Goal: Submit feedback/report problem: Submit feedback/report problem

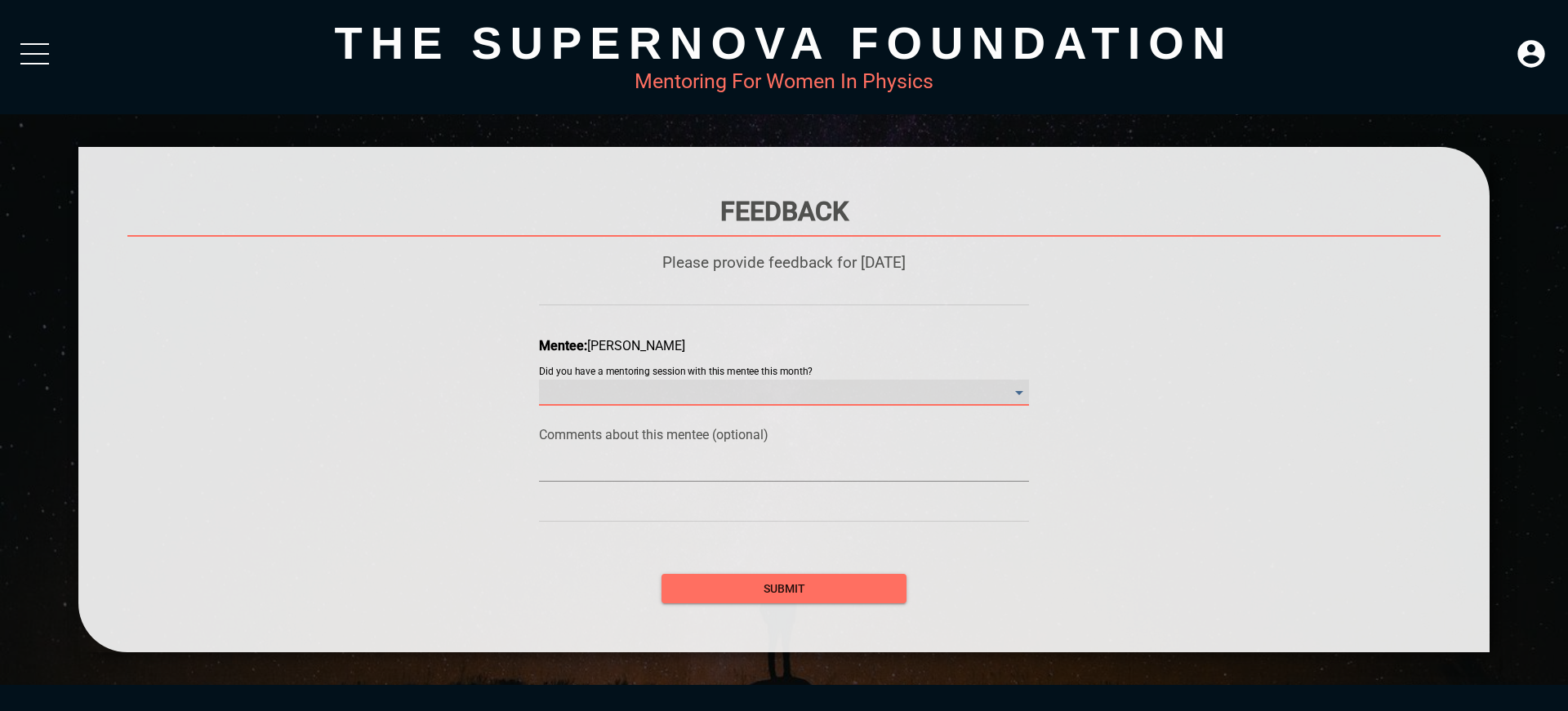
click at [1005, 392] on month\? "​" at bounding box center [784, 392] width 490 height 26
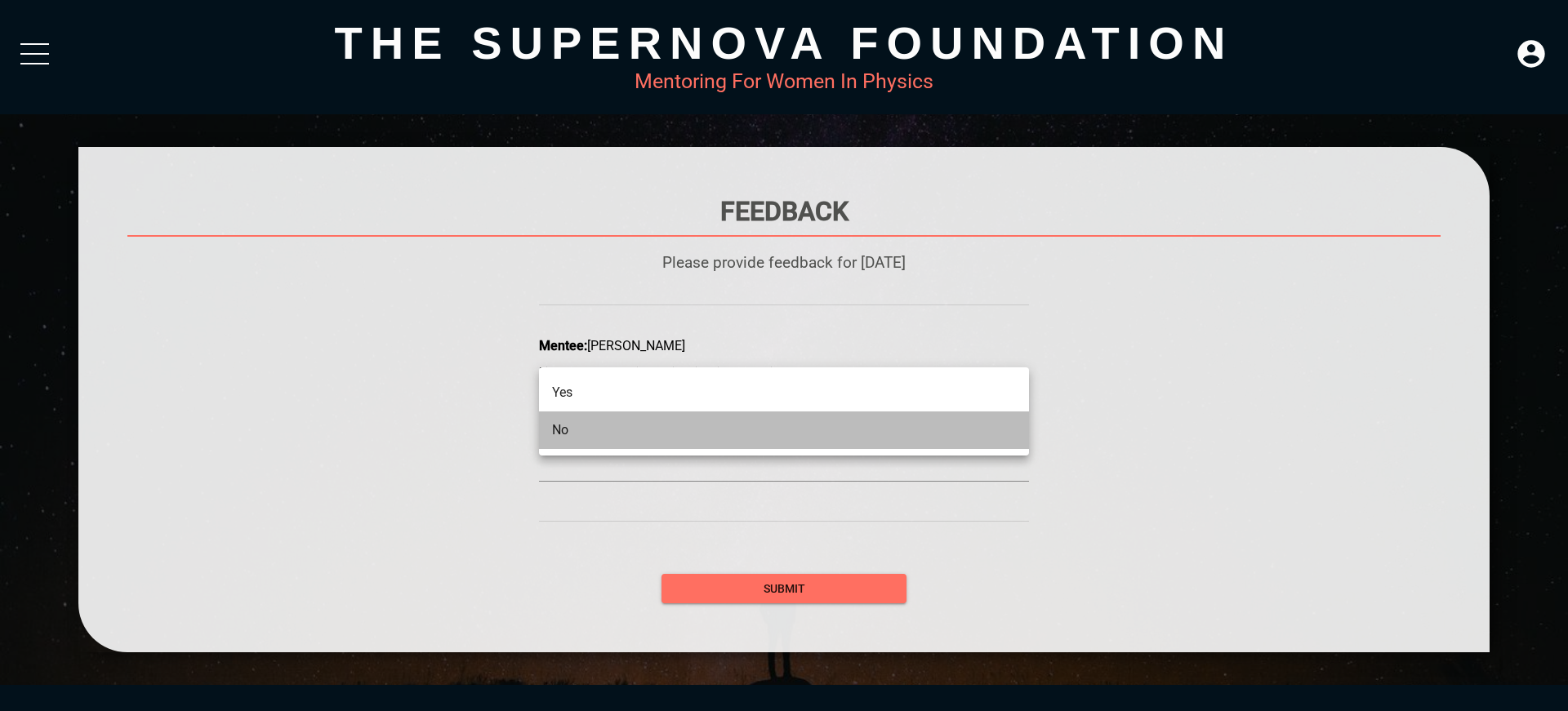
click at [786, 434] on li "No" at bounding box center [784, 430] width 490 height 38
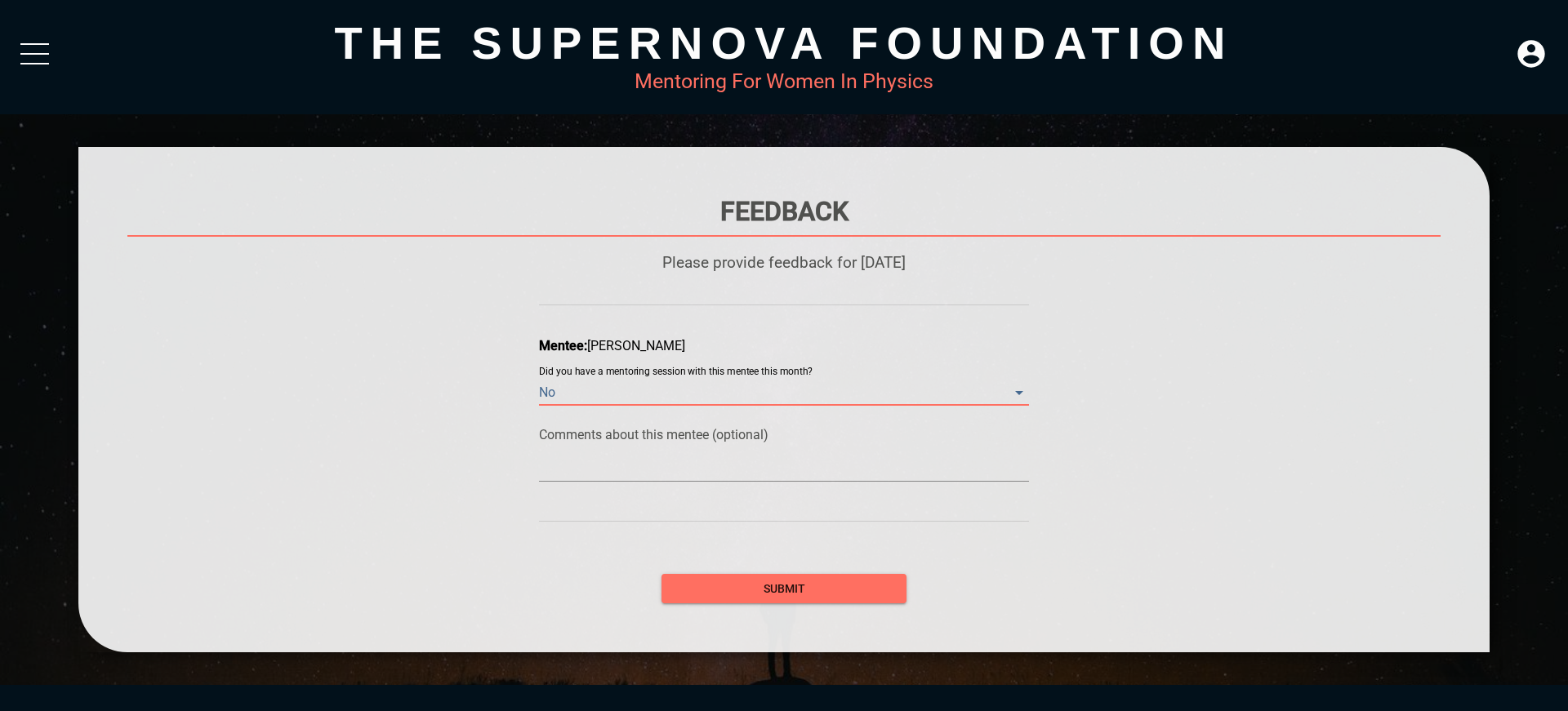
click at [782, 474] on textarea at bounding box center [784, 468] width 490 height 15
type textarea "h"
type textarea "ha"
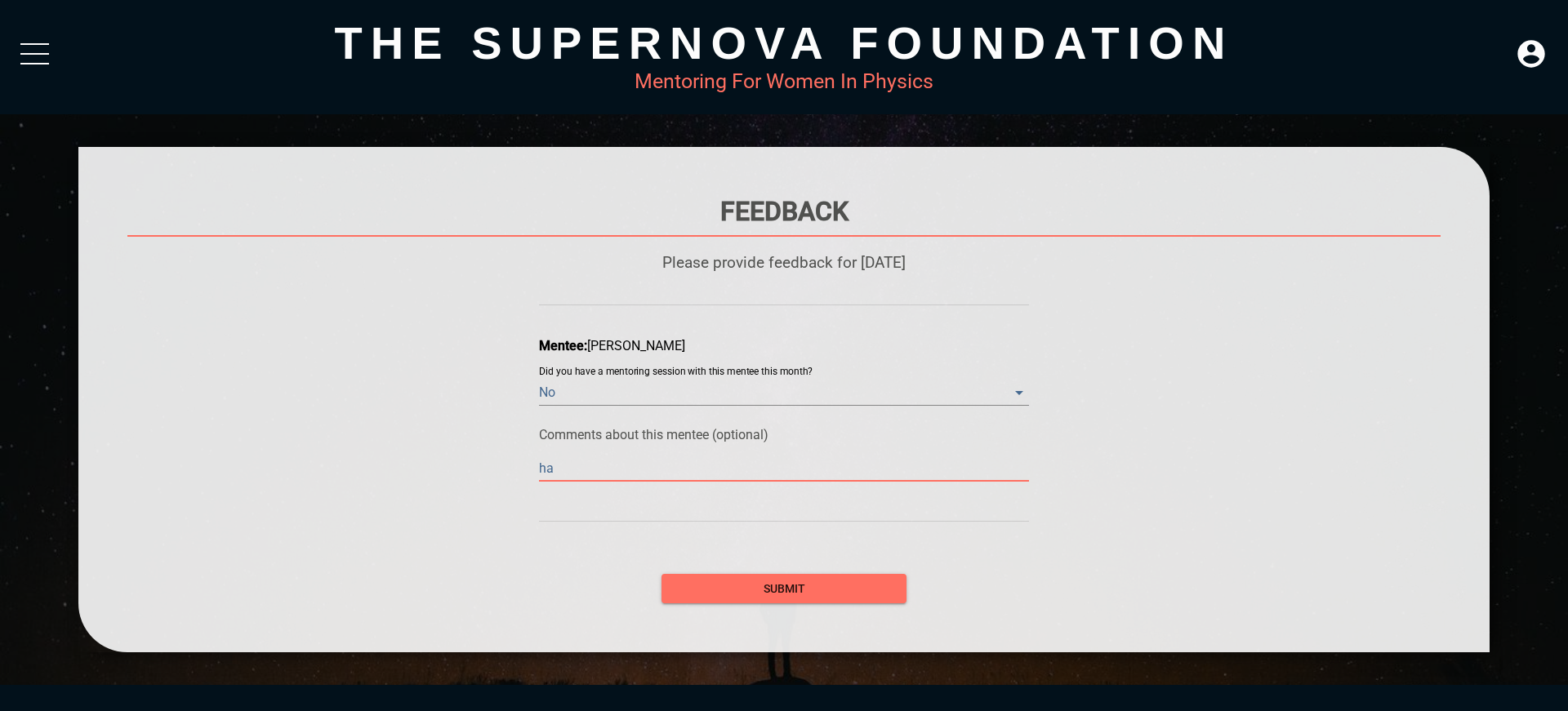
type textarea "hav"
type textarea "have"
type textarea "haven"
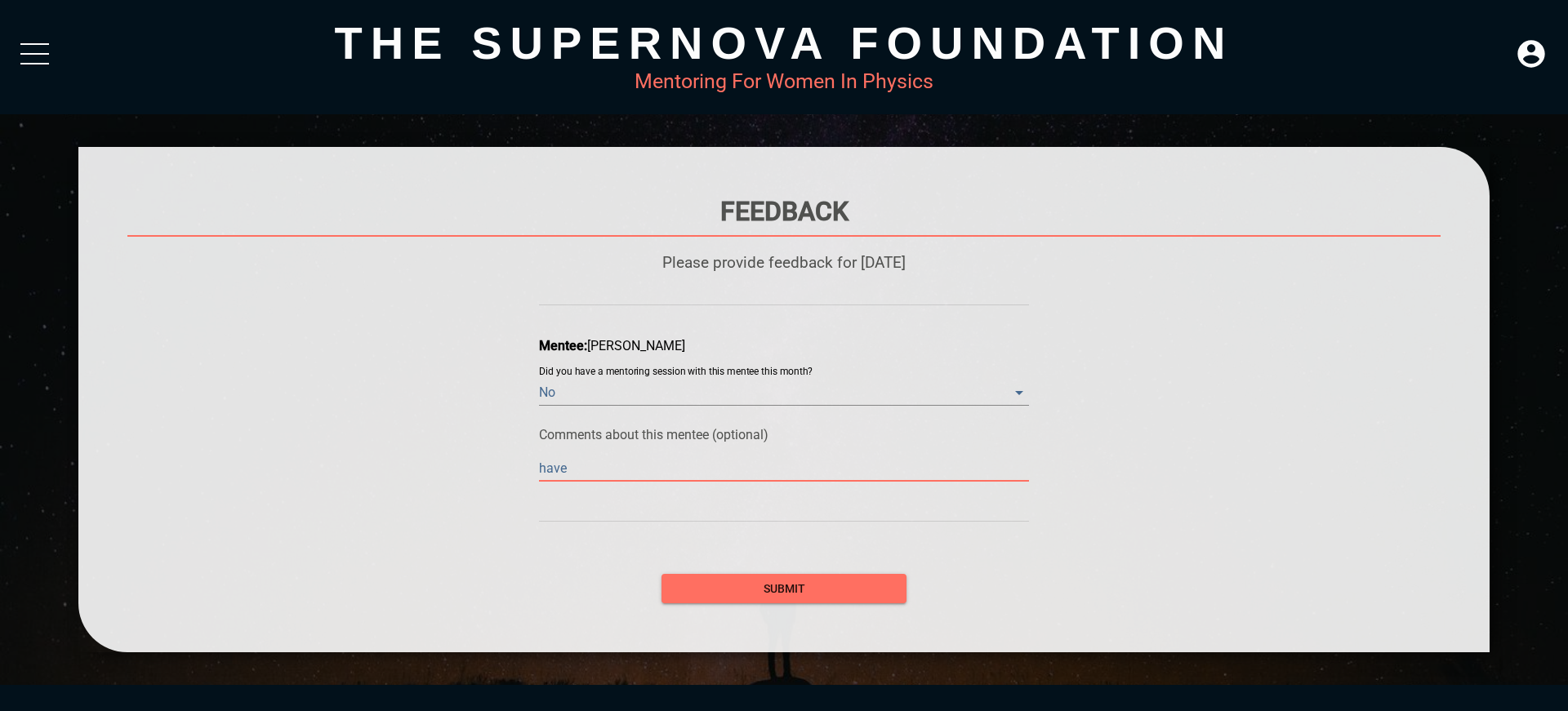
type textarea "haven"
type textarea "haven'"
type textarea "haven't"
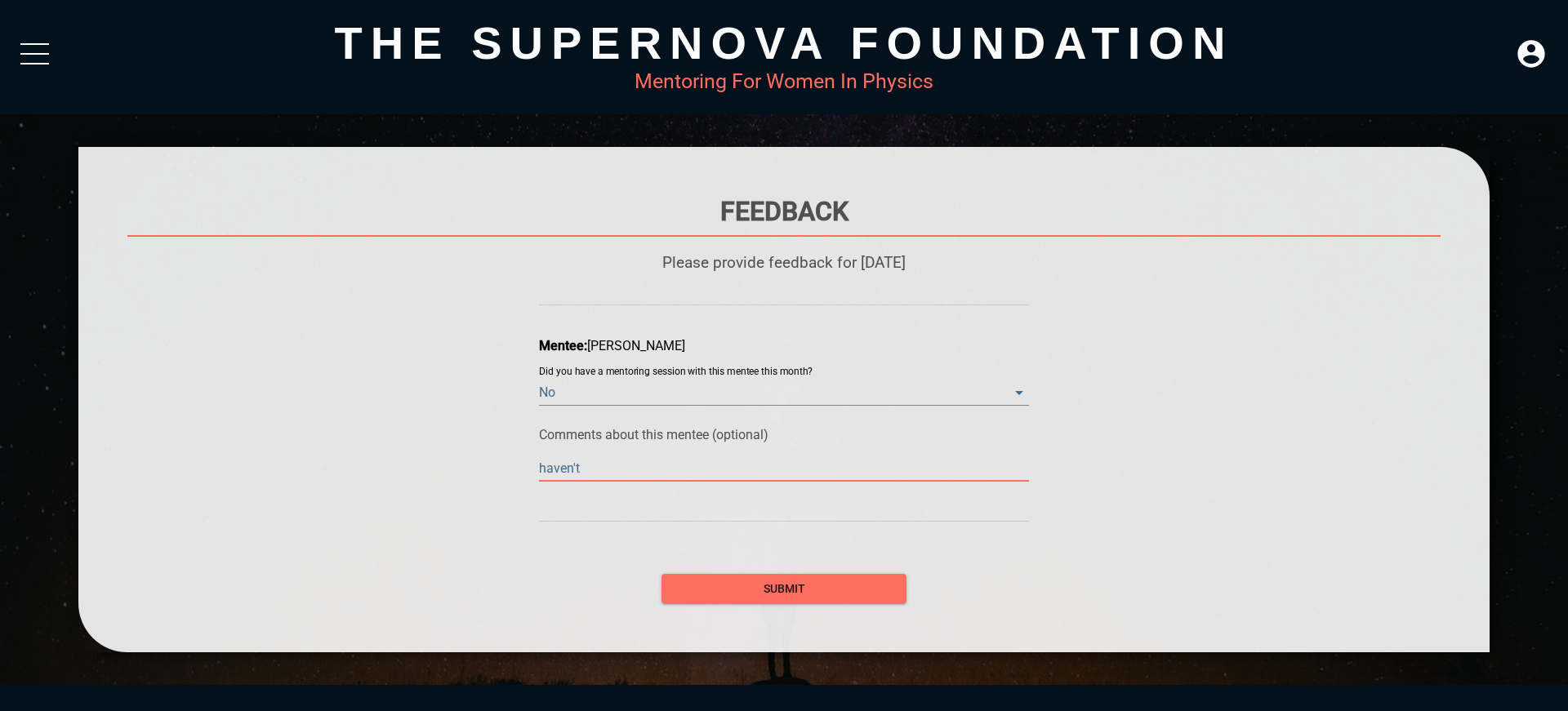
type textarea "haven't"
type textarea "haven't m"
type textarea "haven't me"
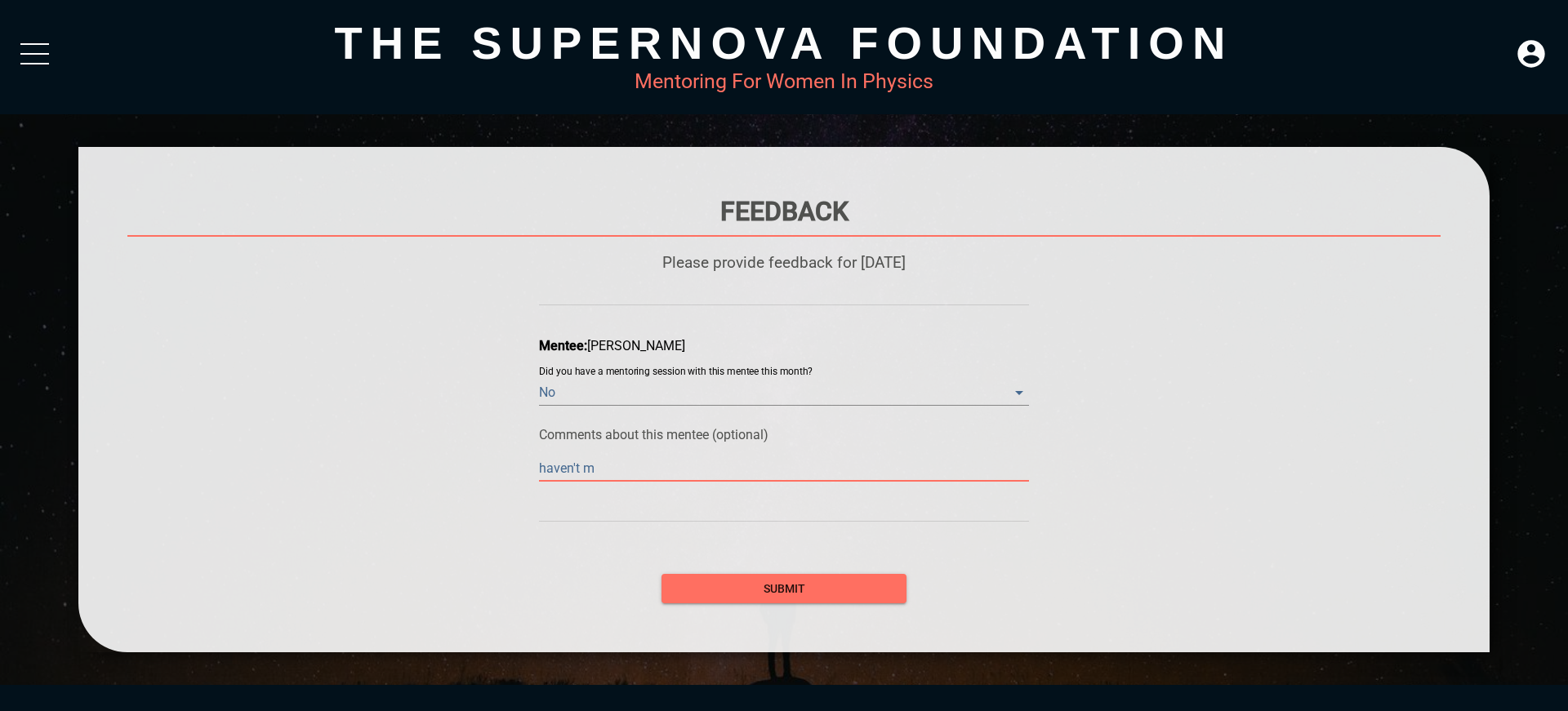
type textarea "haven't me"
type textarea "haven't met"
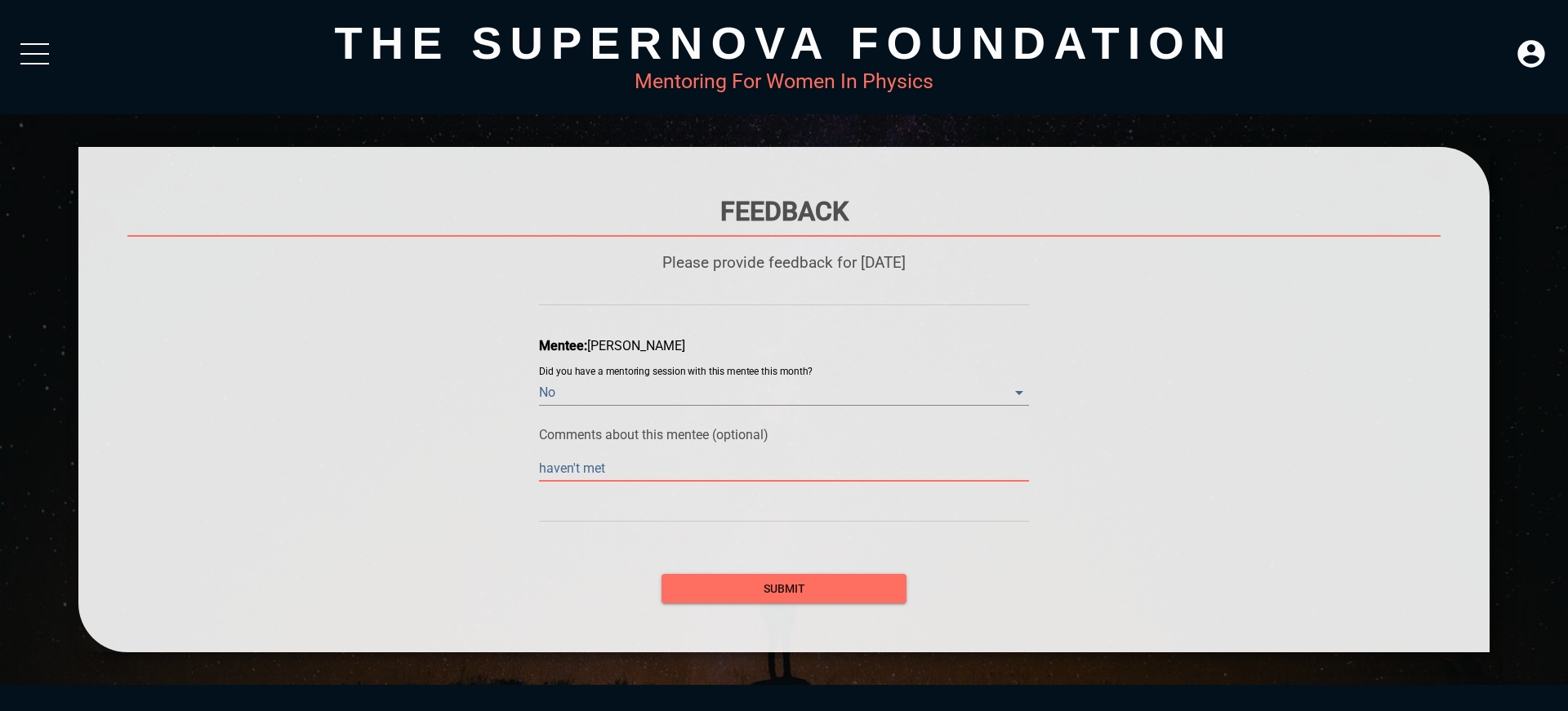
type textarea "haven't met i"
type textarea "haven't met in"
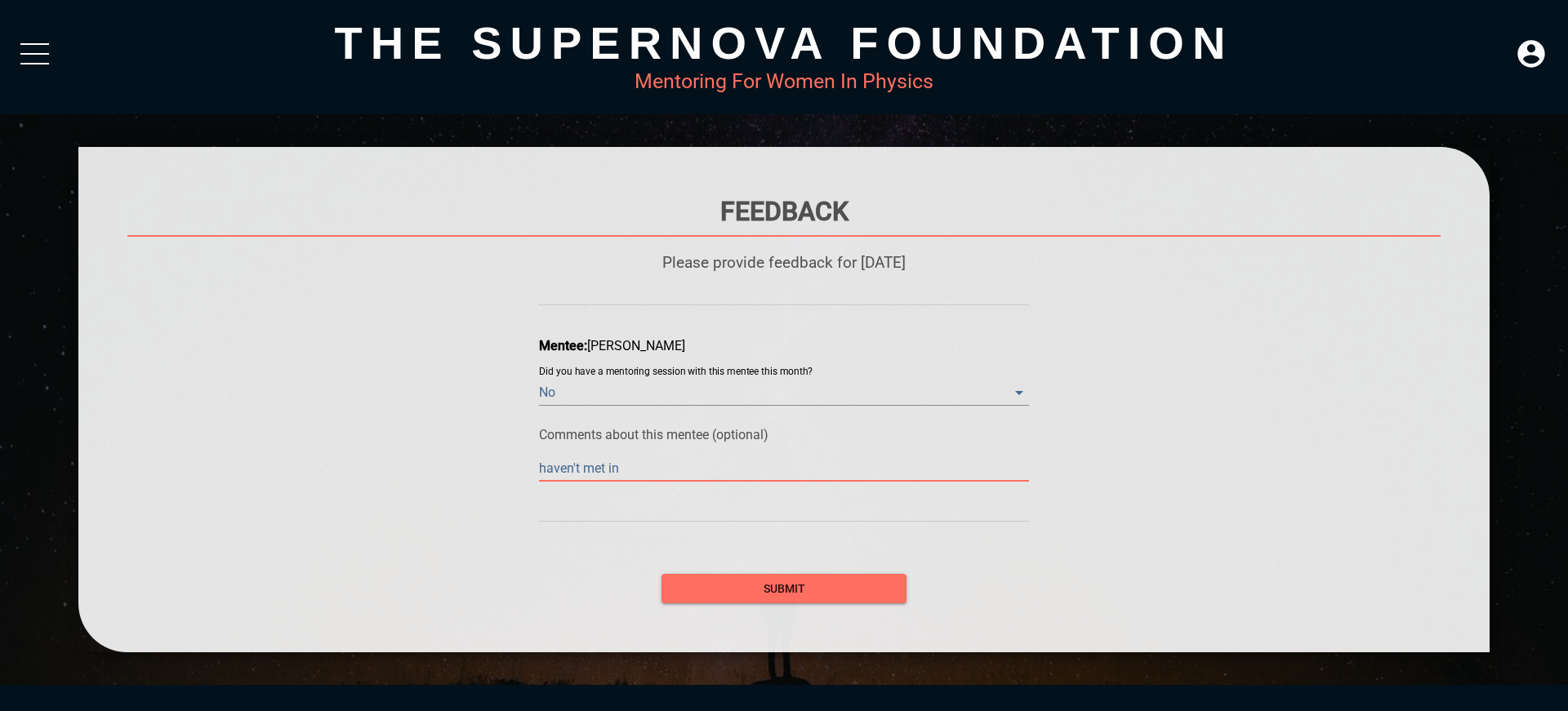
type textarea "haven't met in"
type textarea "haven't met in 6"
type textarea "haven't met in"
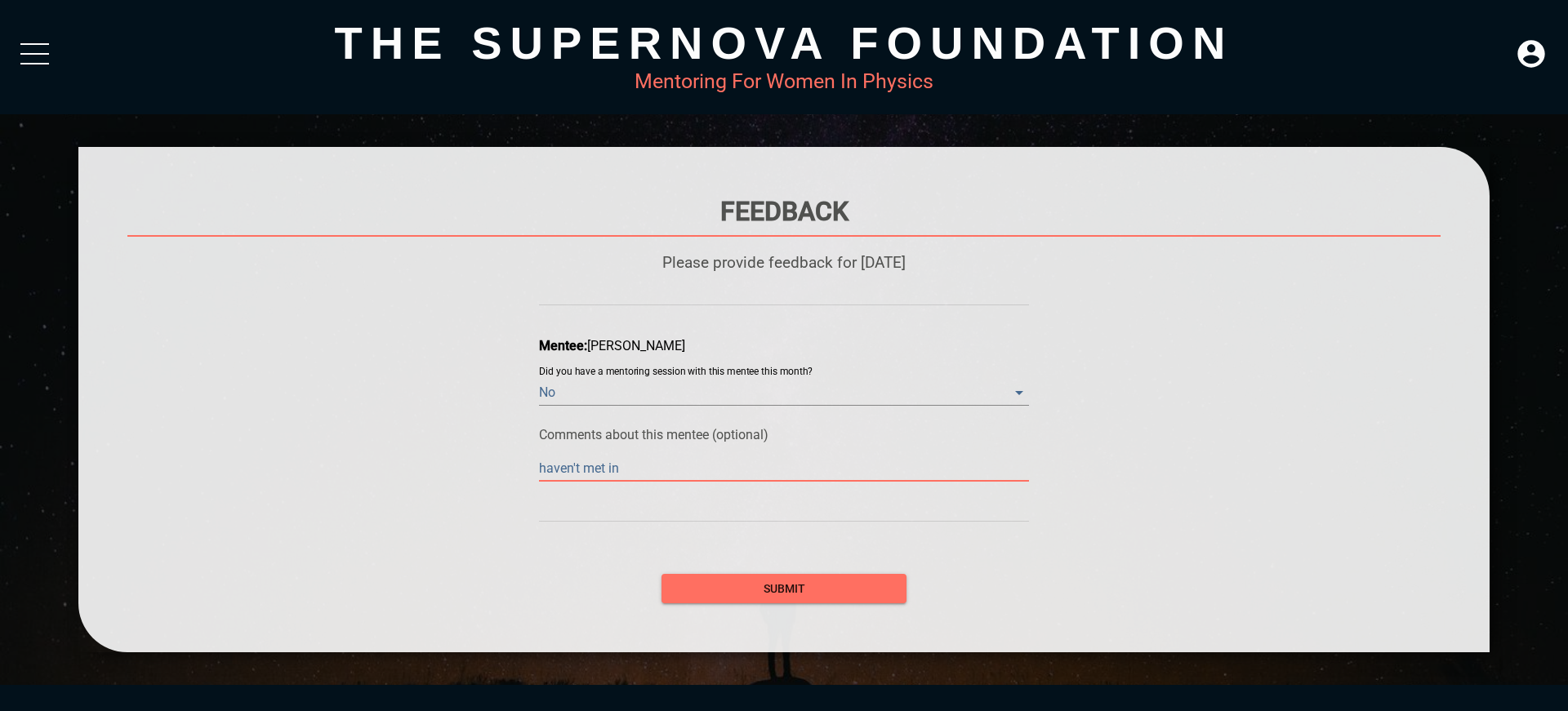
type textarea "haven't met in ~"
type textarea "haven't met in ~6"
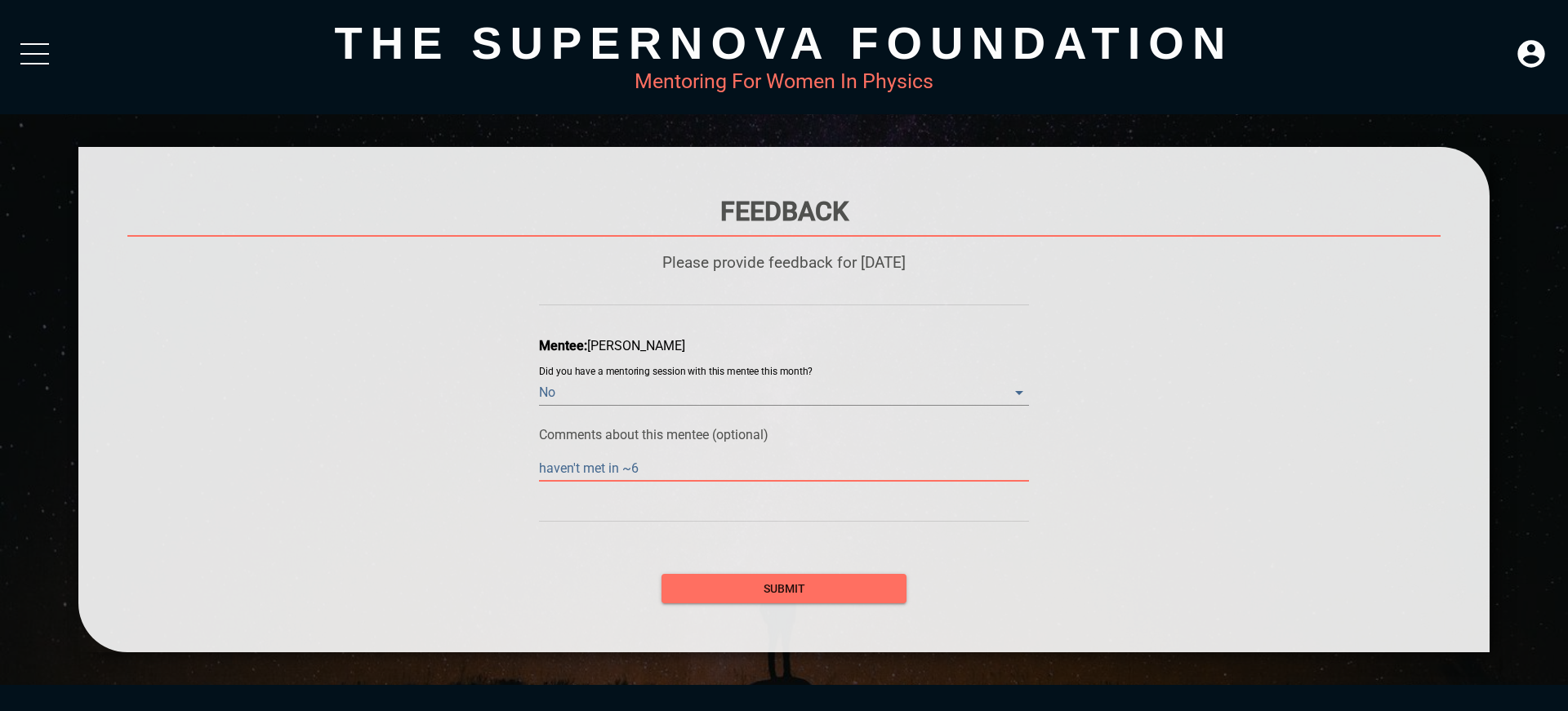
type textarea "haven't met in ~6"
type textarea "haven't met in ~6 m"
type textarea "haven't met in ~6 mo"
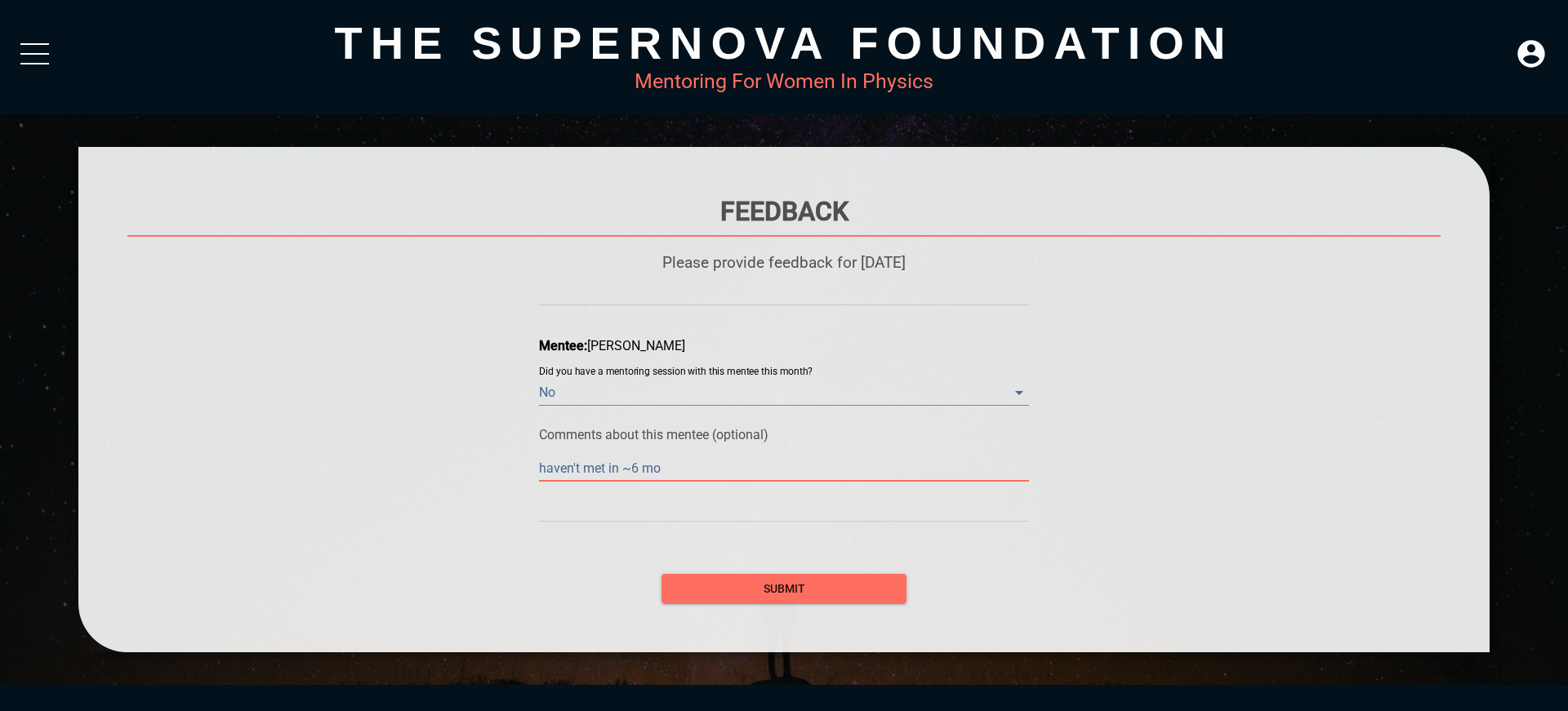
type textarea "haven't met in ~6 mot"
type textarea "haven't met in ~6 mo"
type textarea "haven't met in ~6 mon"
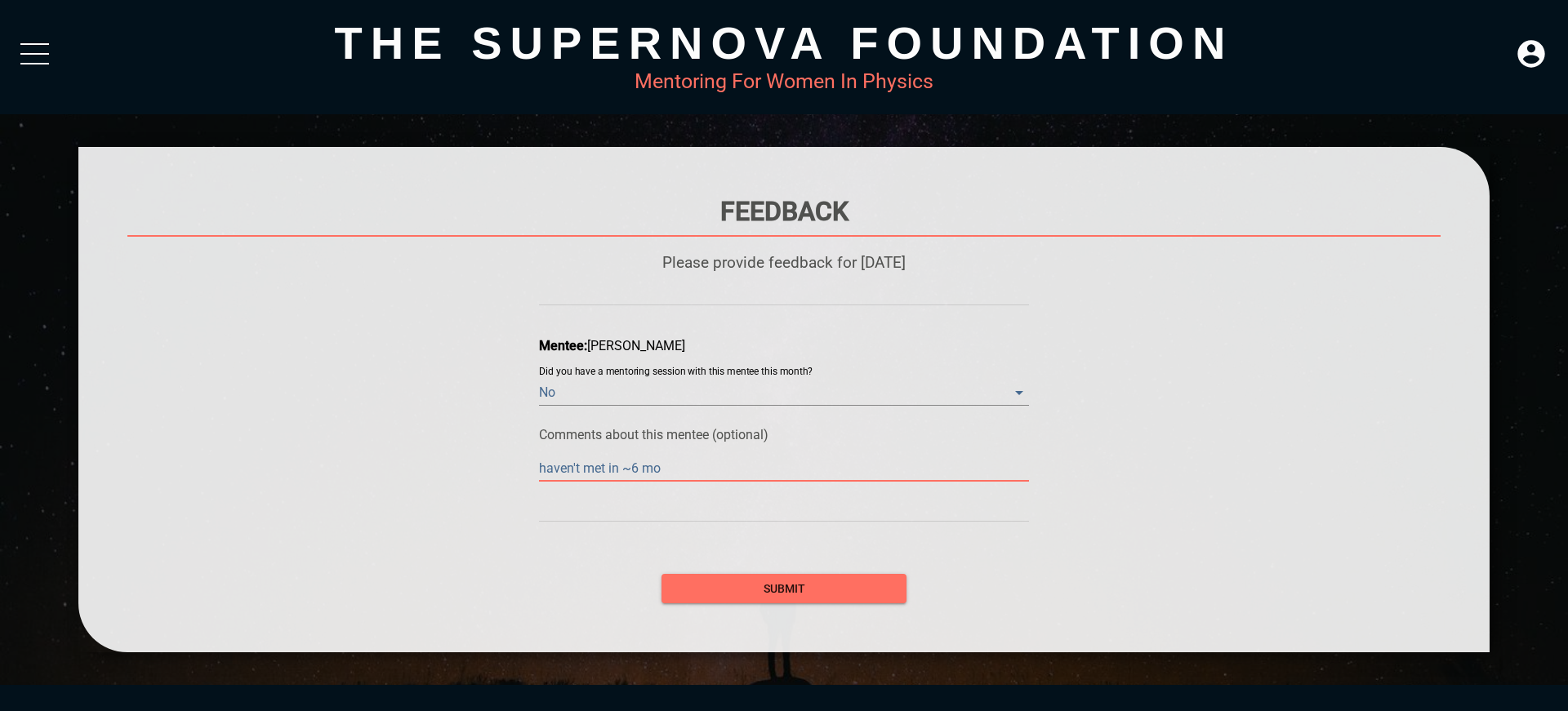
type textarea "haven't met in ~6 mon"
type textarea "haven't met in ~6 mont"
type textarea "haven't met in ~6 month"
type textarea "haven't met in ~6 months"
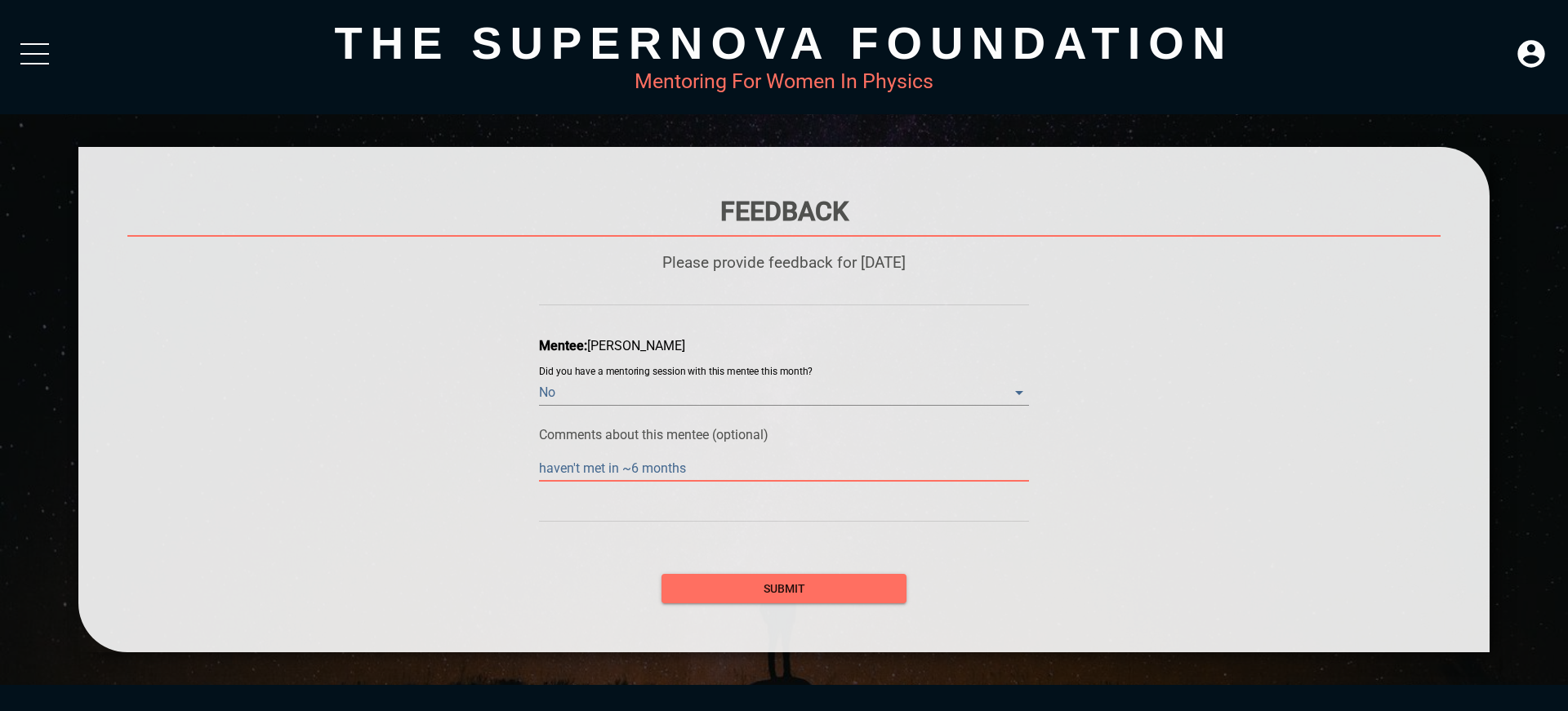
type textarea "haven't met in ~6 months,"
type textarea "haven't met in ~6 months, s"
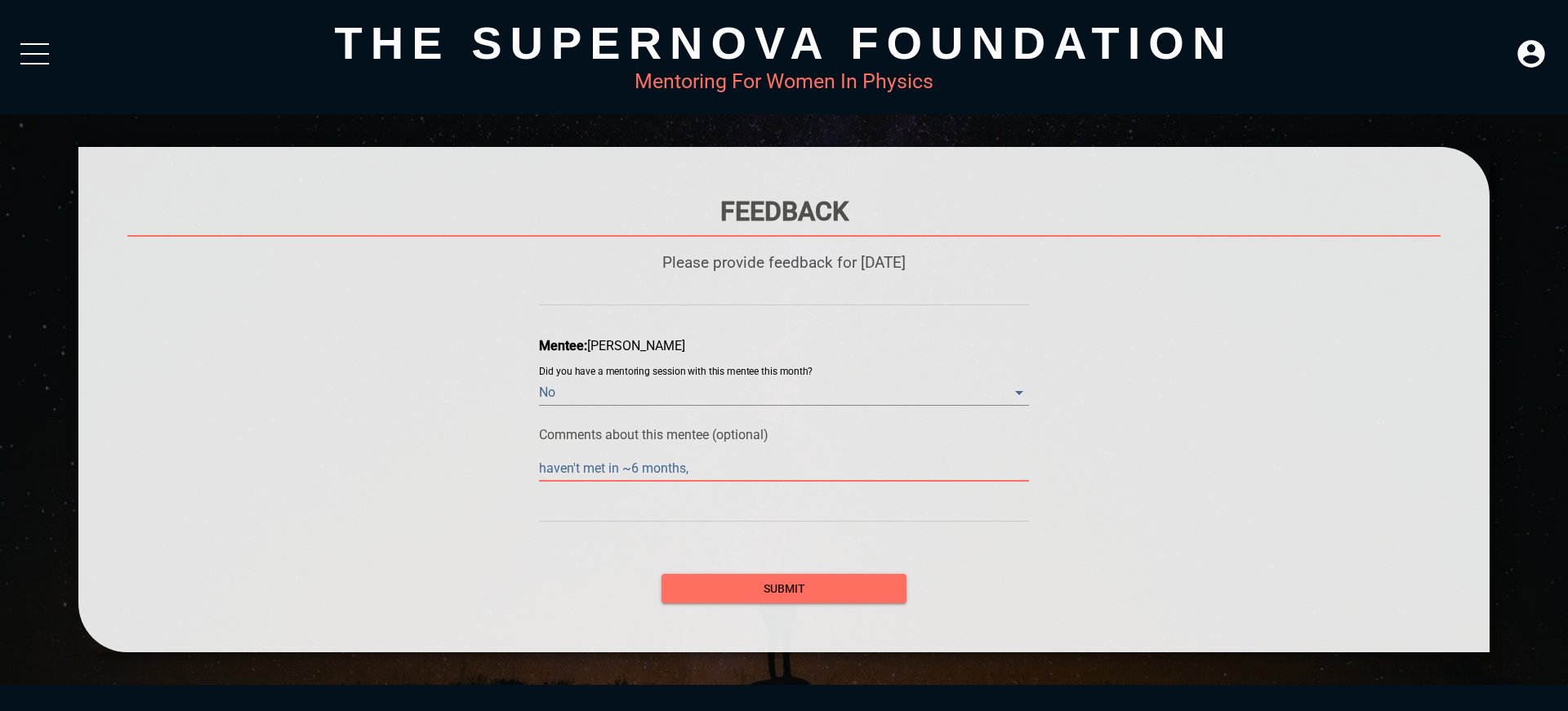
type textarea "haven't met in ~6 months, s"
type textarea "haven't met in ~6 months, sh"
type textarea "haven't met in ~6 months, shu"
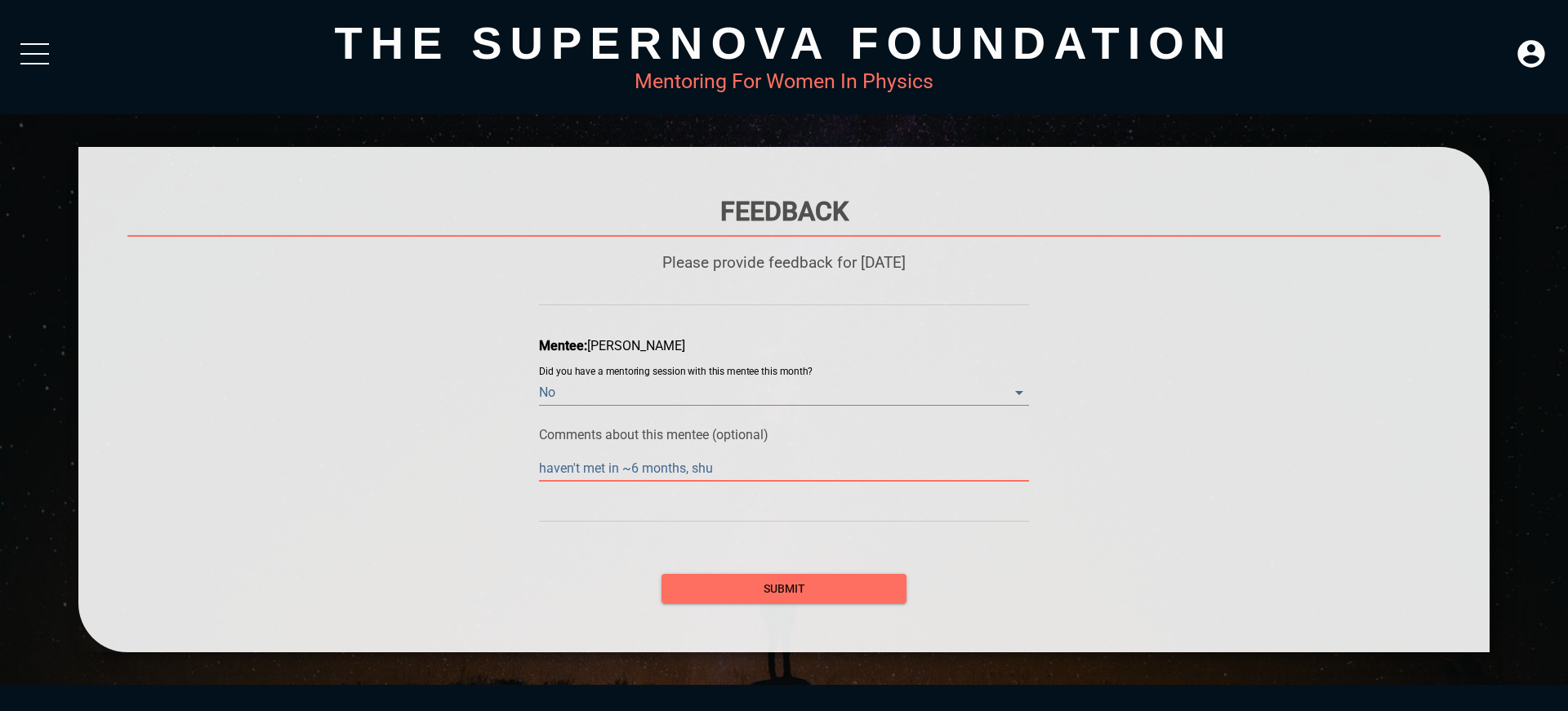
type textarea "haven't met in ~6 months, sh"
type textarea "haven't met in ~6 months, sho"
type textarea "haven't met in ~6 months, shou"
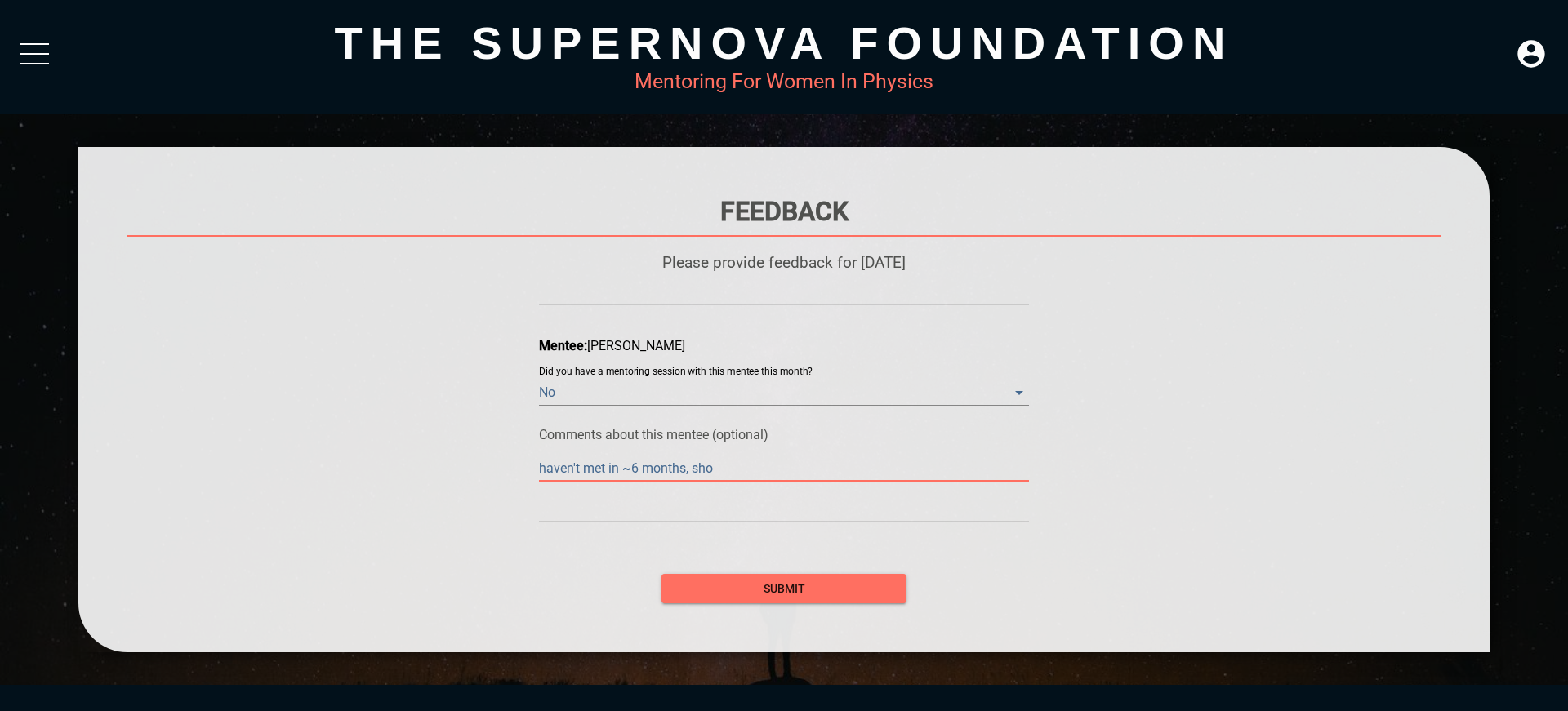
type textarea "haven't met in ~6 months, shou"
type textarea "haven't met in ~6 months, shoul"
type textarea "haven't met in ~6 months, should"
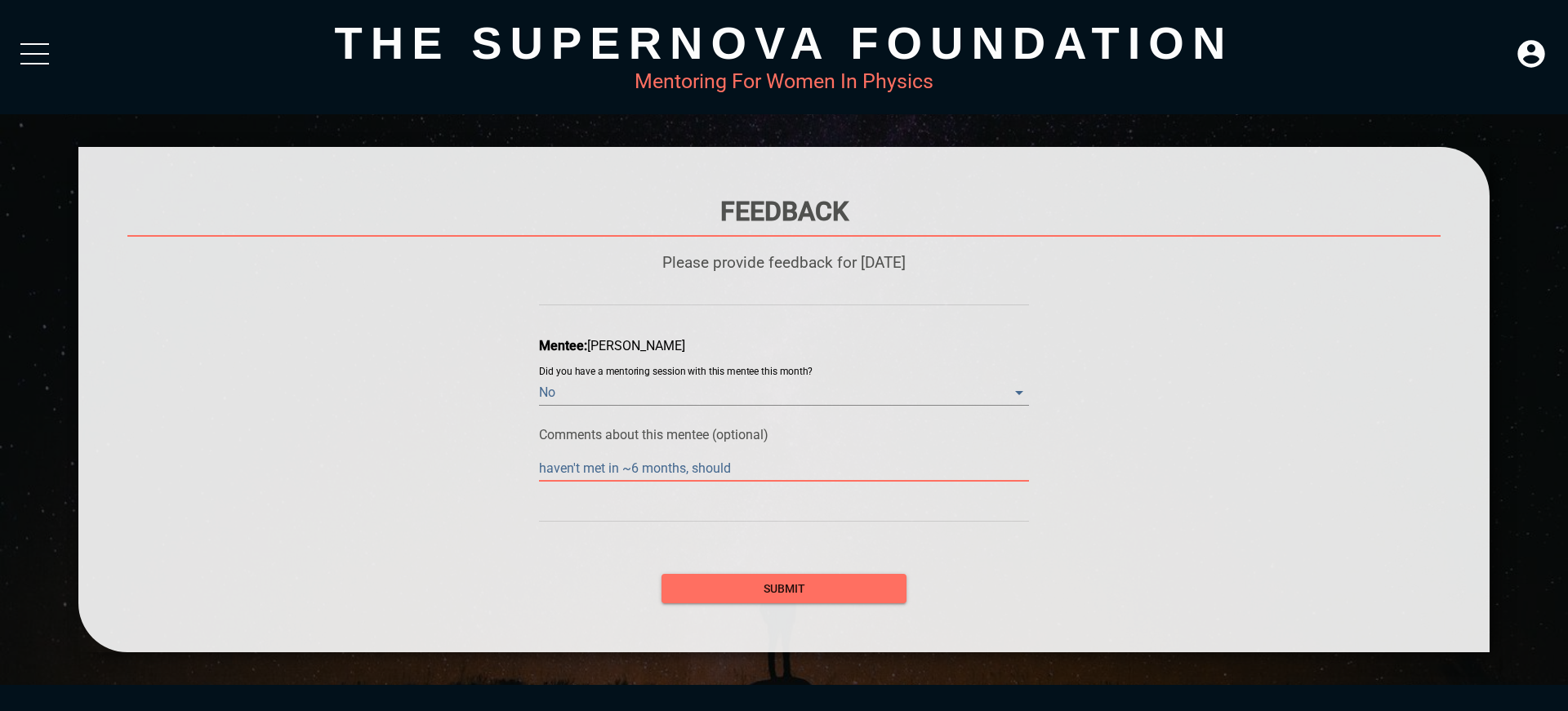
type textarea "haven't met in ~6 months, should"
type textarea "haven't met in ~6 months, should h"
type textarea "haven't met in ~6 months, should ha"
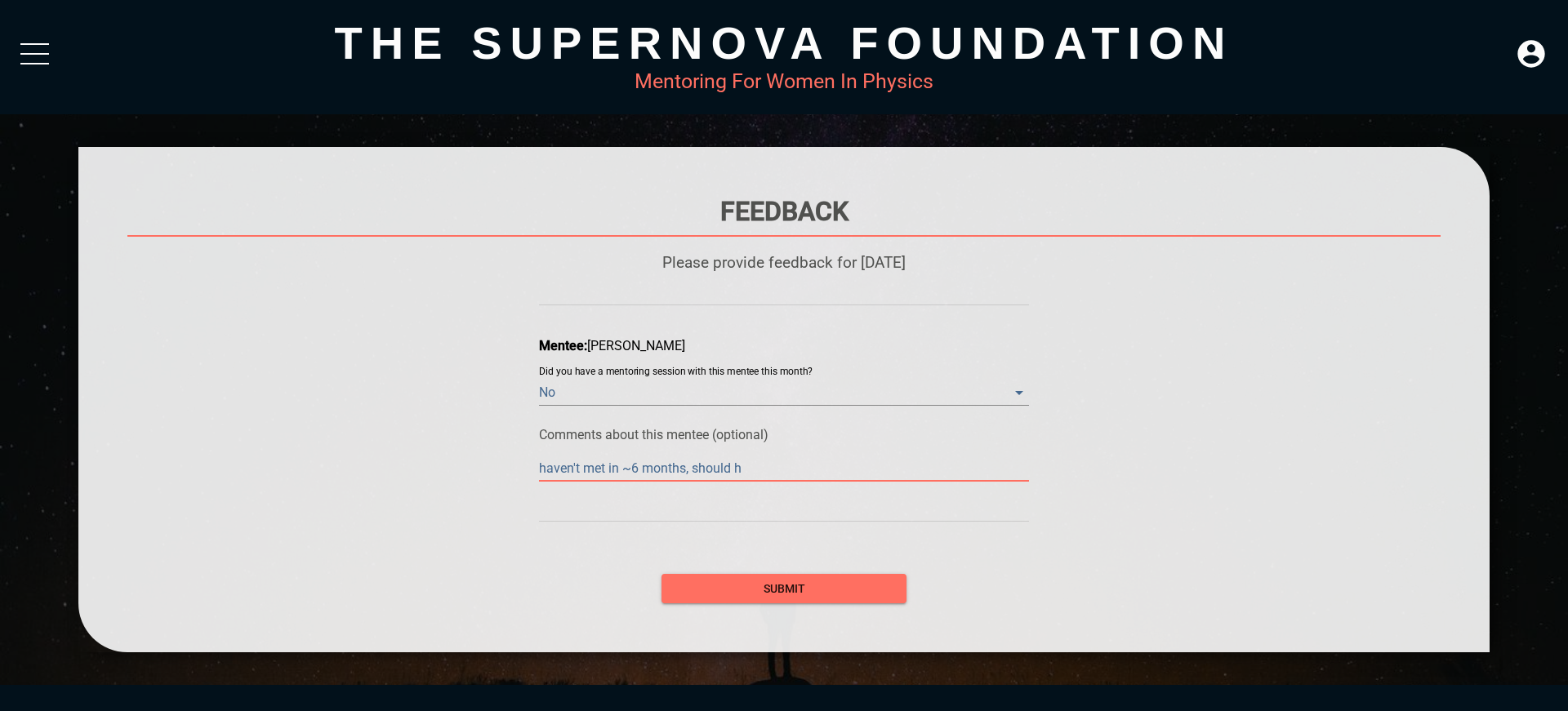
type textarea "haven't met in ~6 months, should ha"
type textarea "haven't met in ~6 months, should hav"
type textarea "haven't met in ~6 months, should have"
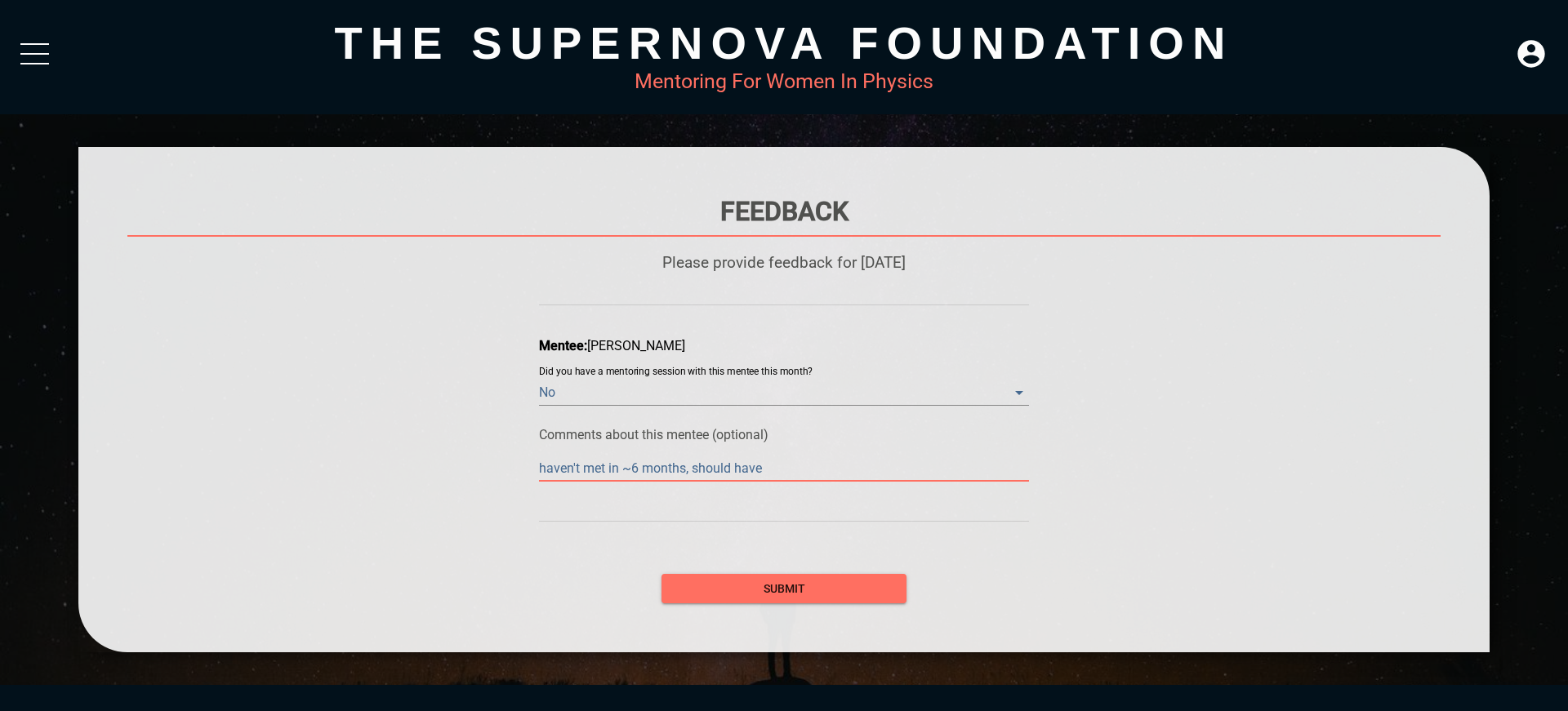
type textarea "haven't met in ~6 months, should have f"
type textarea "haven't met in ~6 months, should have fi"
type textarea "haven't met in ~6 months, should have fin"
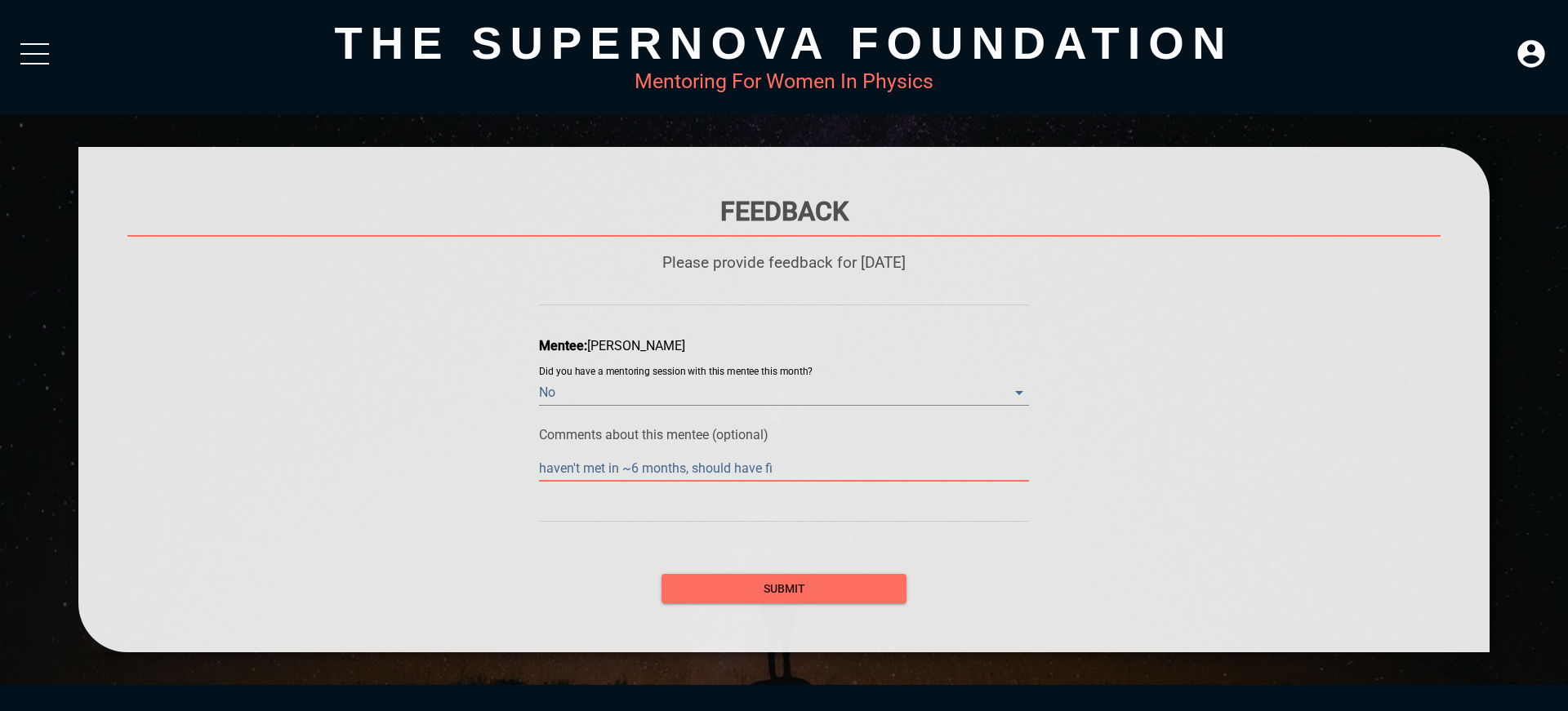
type textarea "haven't met in ~6 months, should have fin"
type textarea "haven't met in ~6 months, should have fini"
type textarea "haven't met in ~6 months, should have finis"
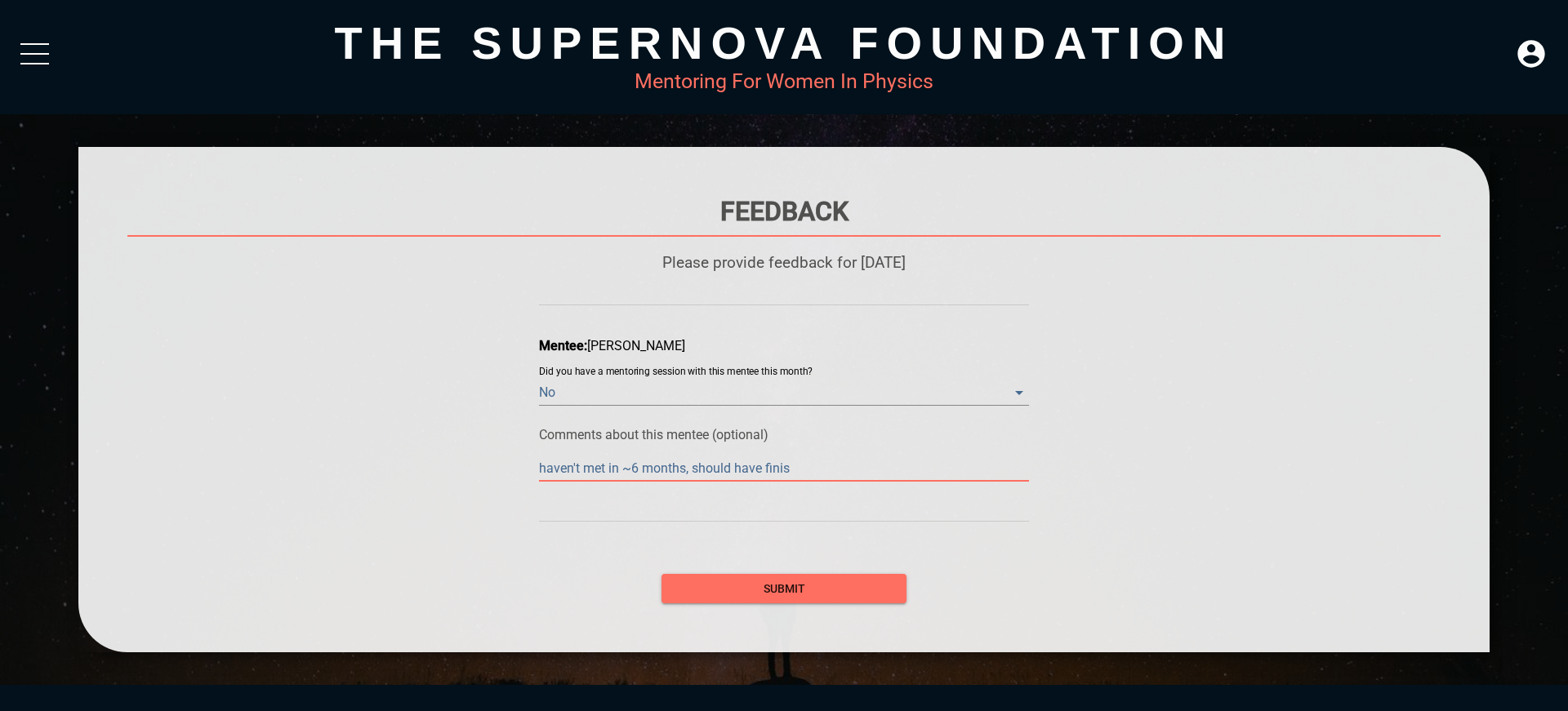
type textarea "haven't met in ~6 months, should have finish"
type textarea "haven't met in ~6 months, should have finishe"
type textarea "haven't met in ~6 months, should have finished"
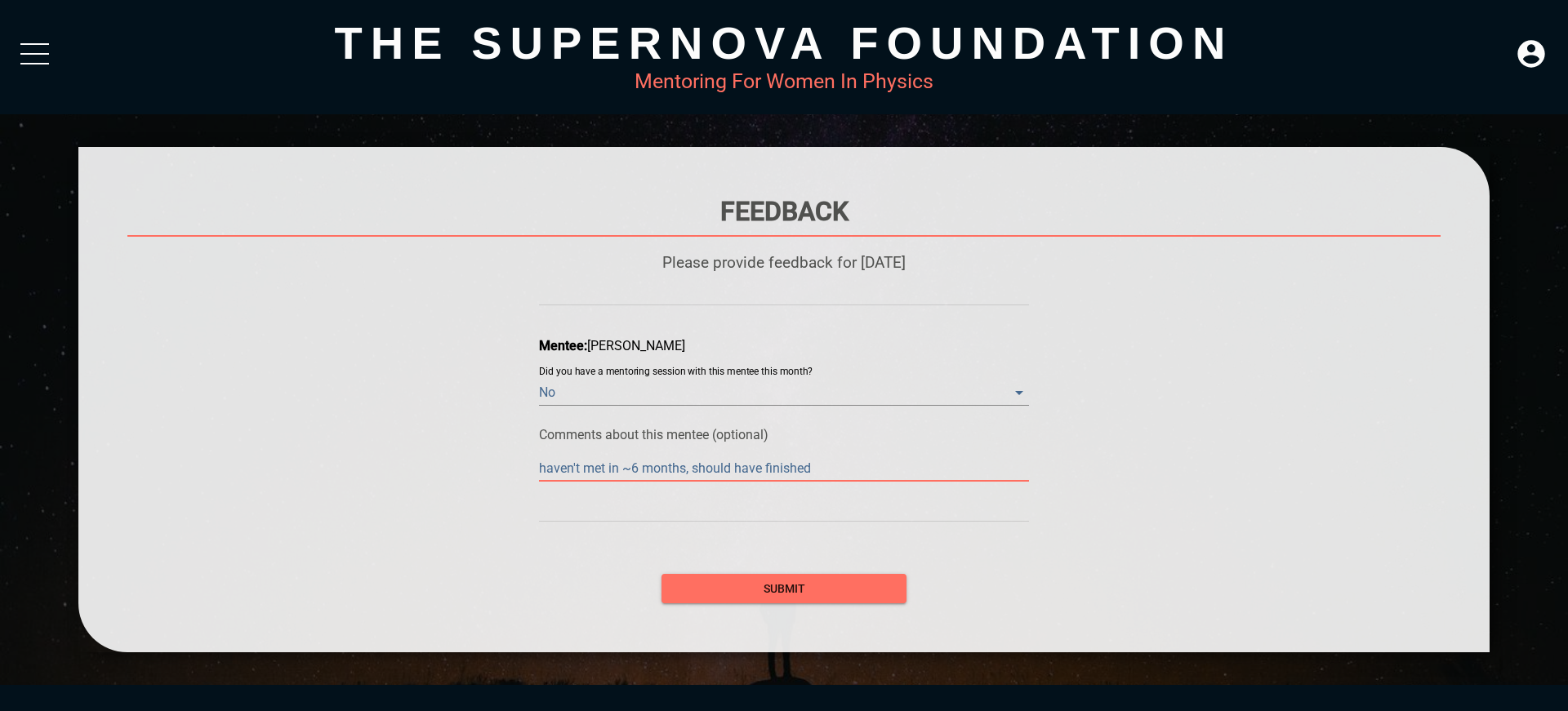
type textarea "haven't met in ~6 months, should have finished"
type textarea "haven't met in ~6 months, should have finished h"
type textarea "haven't met in ~6 months, should have finished he"
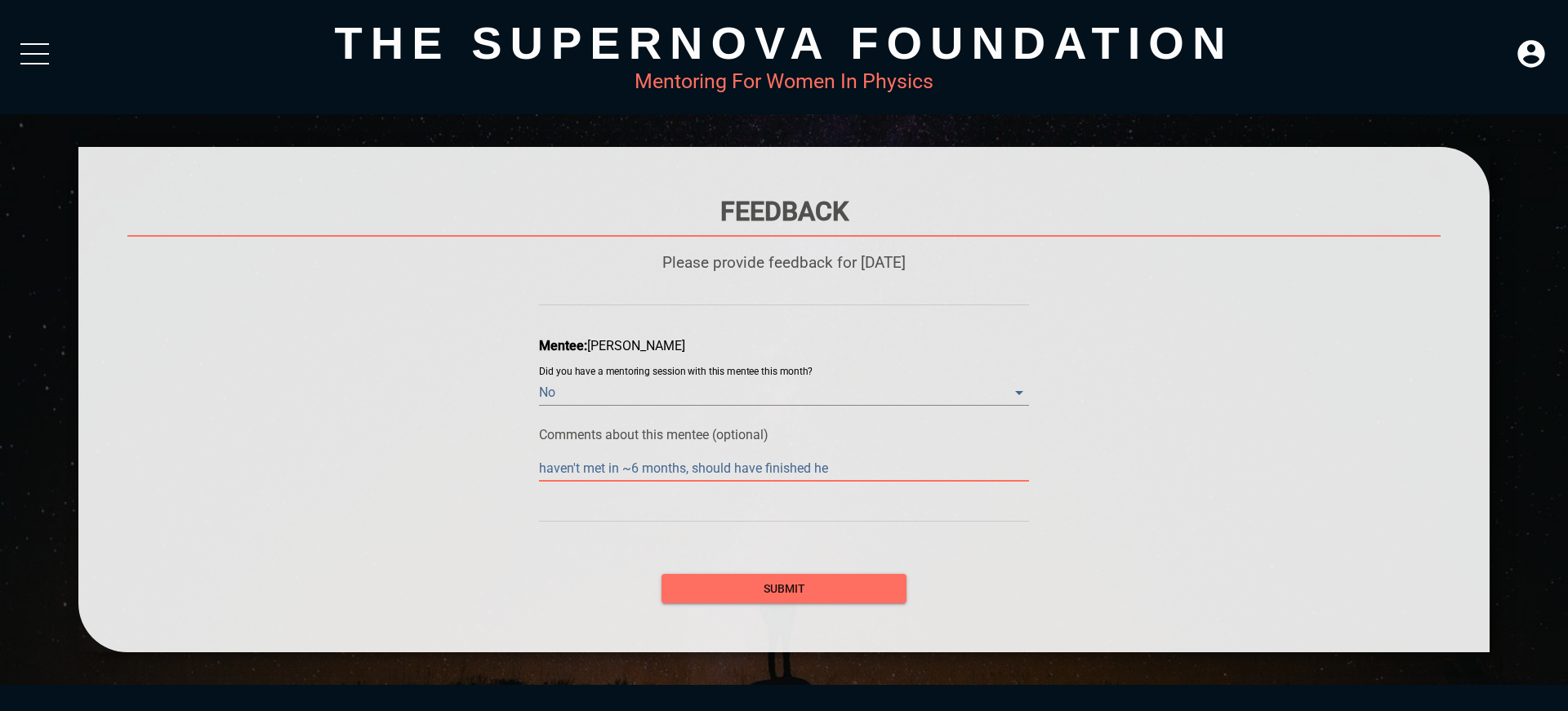
type textarea "haven't met in ~6 months, should have finished her"
type textarea "haven't met in ~6 months, should have finished her p"
type textarea "haven't met in ~6 months, should have finished her ph"
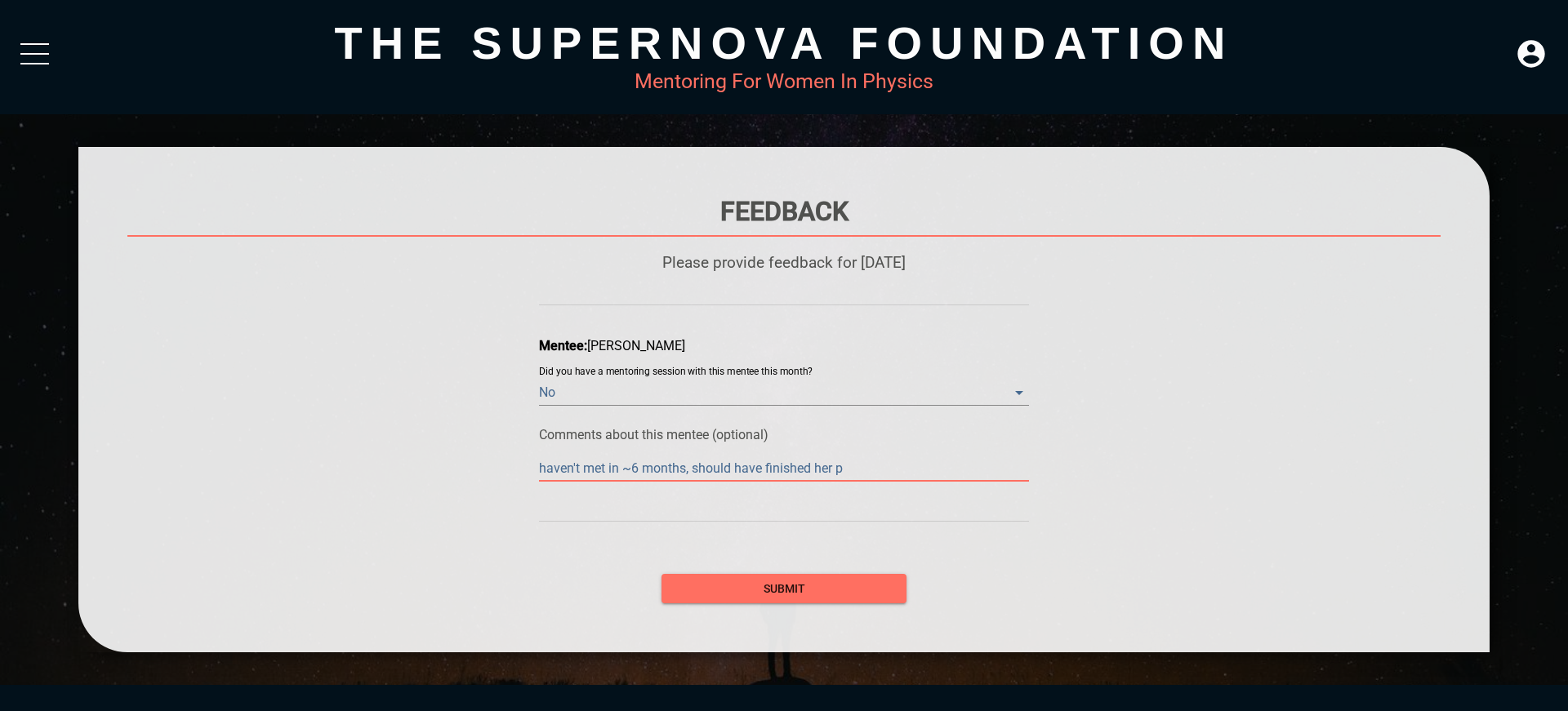
type textarea "haven't met in ~6 months, should have finished her ph"
type textarea "haven't met in ~6 months, should have finished her phd"
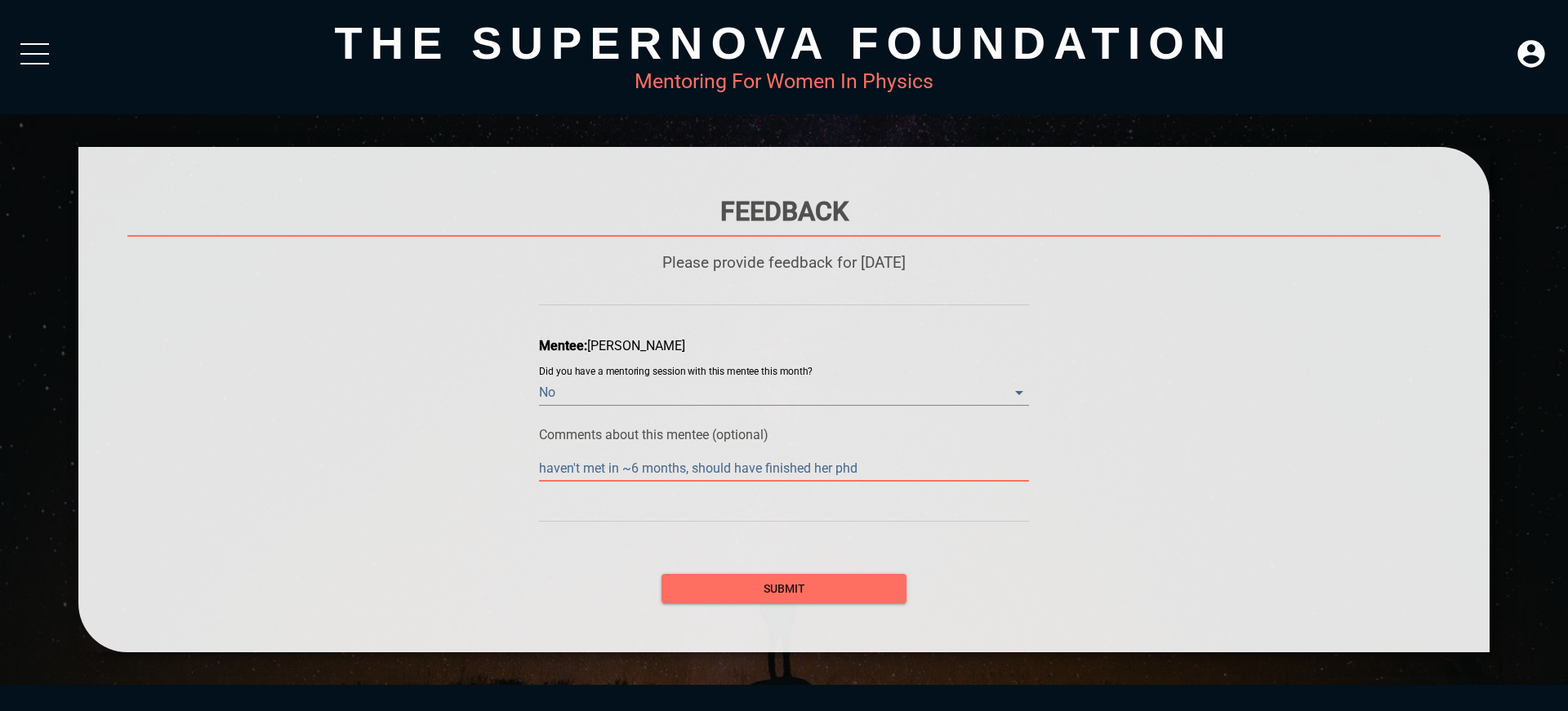
type textarea "haven't met in ~6 months, should have finished her phd b"
type textarea "haven't met in ~6 months, should have finished her phd by"
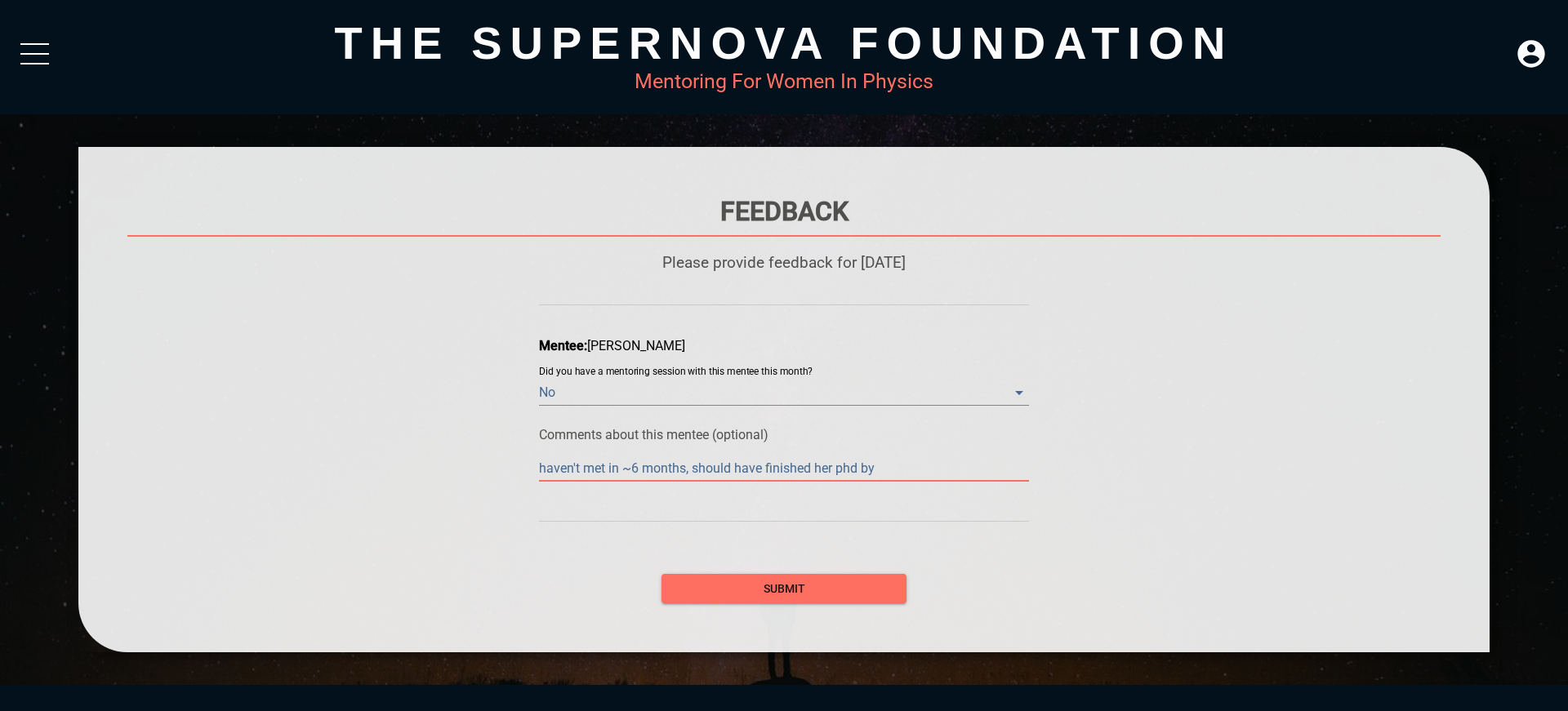
type textarea "haven't met in ~6 months, should have finished her phd by"
type textarea "haven't met in ~6 months, should have finished her phd by n"
type textarea "haven't met in ~6 months, should have finished her phd by no"
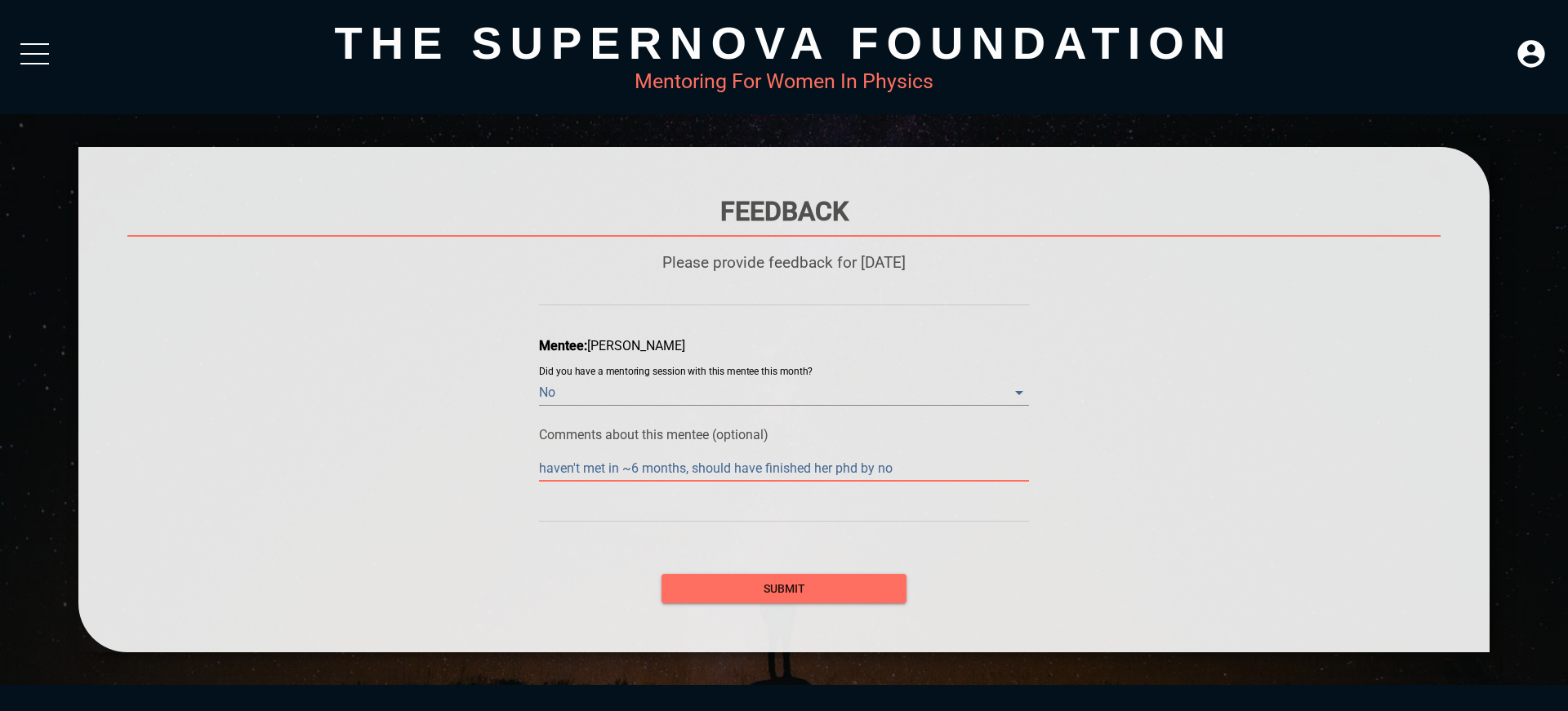
type textarea "haven't met in ~6 months, should have finished her phd by now"
click at [661, 574] on button "submit" at bounding box center [784, 589] width 245 height 31
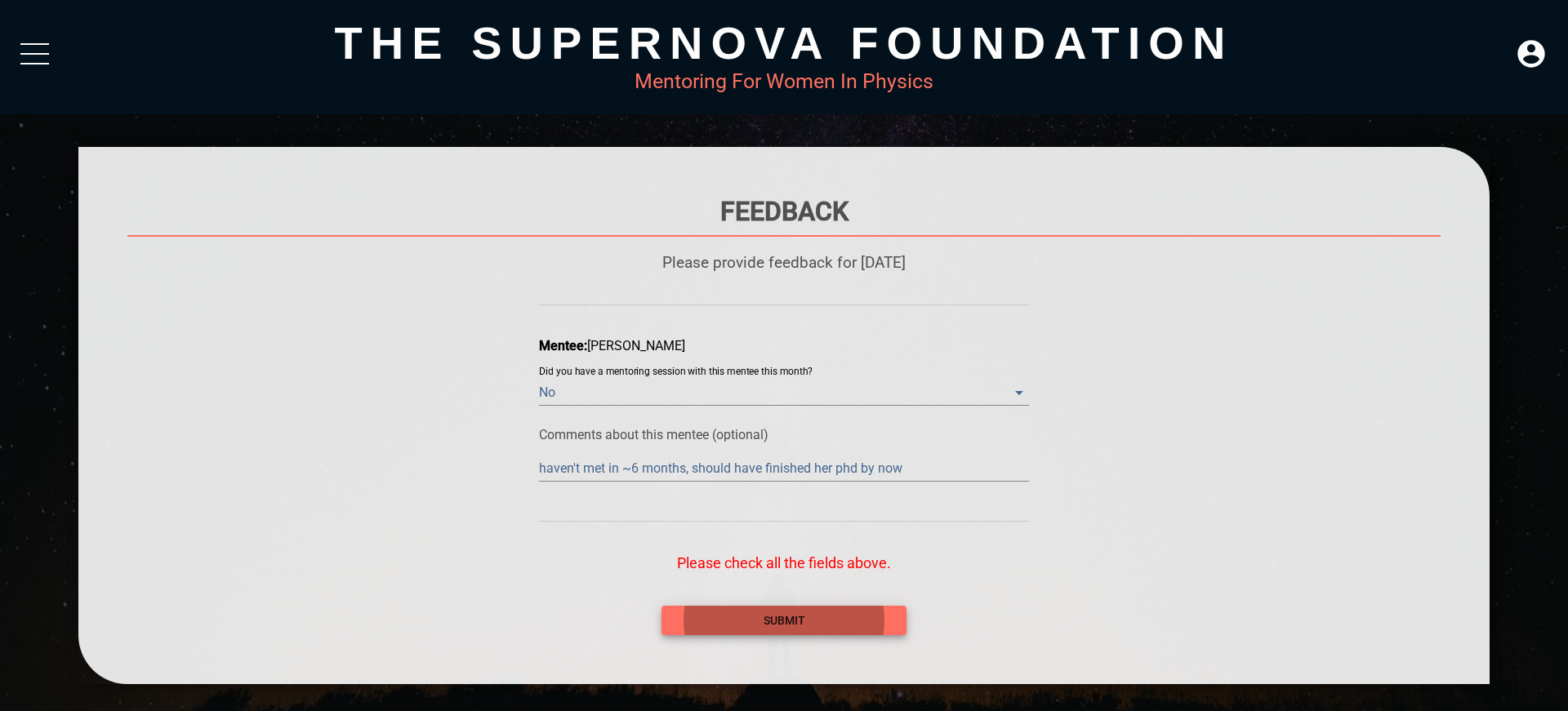
click at [661, 606] on button "submit" at bounding box center [784, 621] width 245 height 31
